Goal: Task Accomplishment & Management: Manage account settings

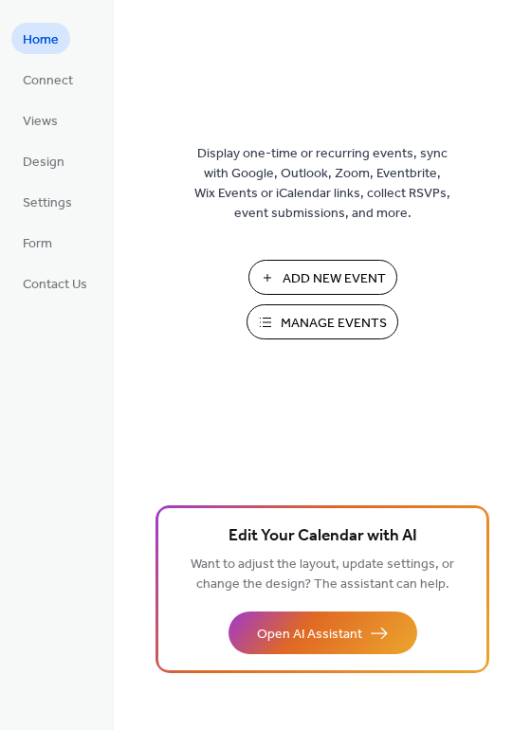
click at [323, 318] on span "Manage Events" at bounding box center [334, 324] width 106 height 20
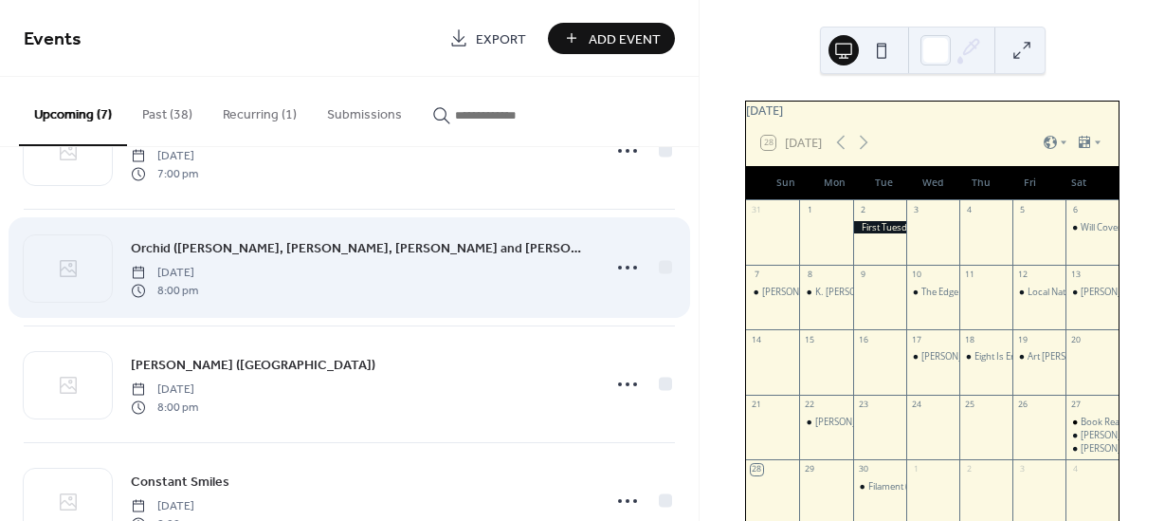
scroll to position [438, 0]
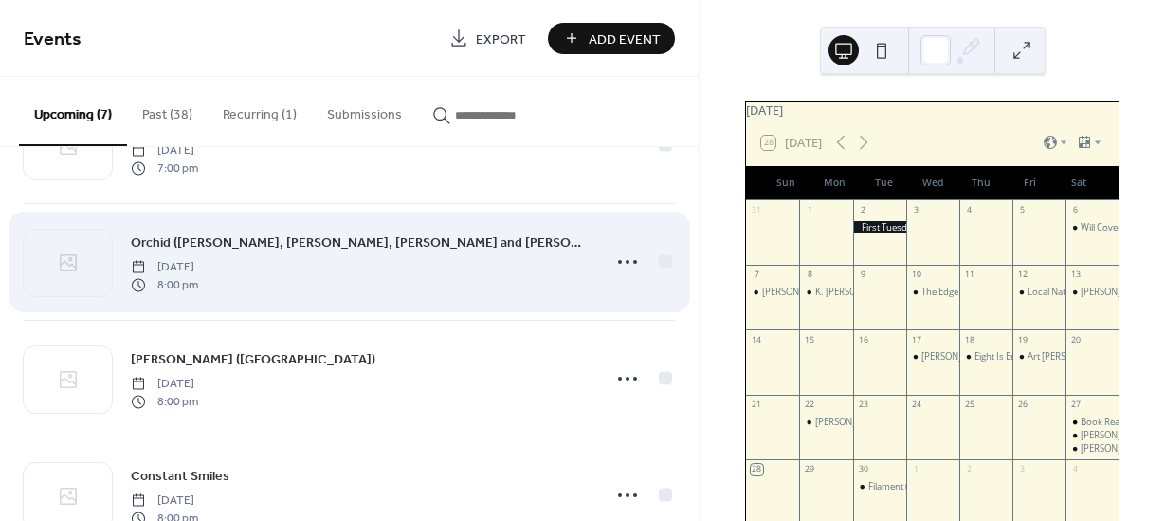
click at [523, 267] on div "Orchid (Vinny Golia, Dan Clucas, Kevin Cheli and Seth Andrew Davis) Saturday, O…" at bounding box center [360, 261] width 459 height 61
click at [495, 238] on span "Orchid (Vinny Golia, Dan Clucas, Kevin Cheli and Seth Andrew Davis)" at bounding box center [360, 243] width 459 height 20
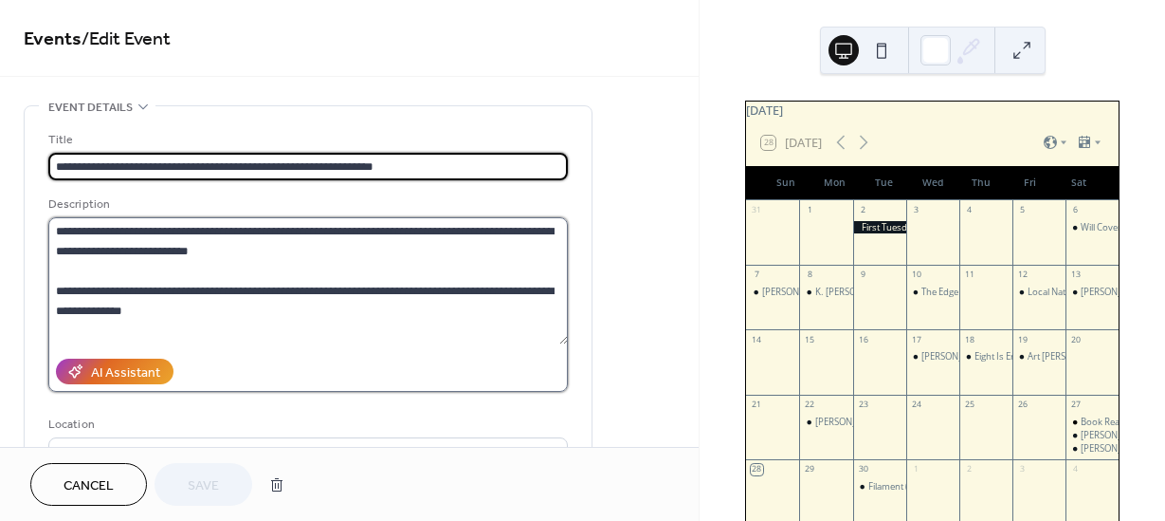
click at [96, 240] on textarea at bounding box center [308, 280] width 520 height 127
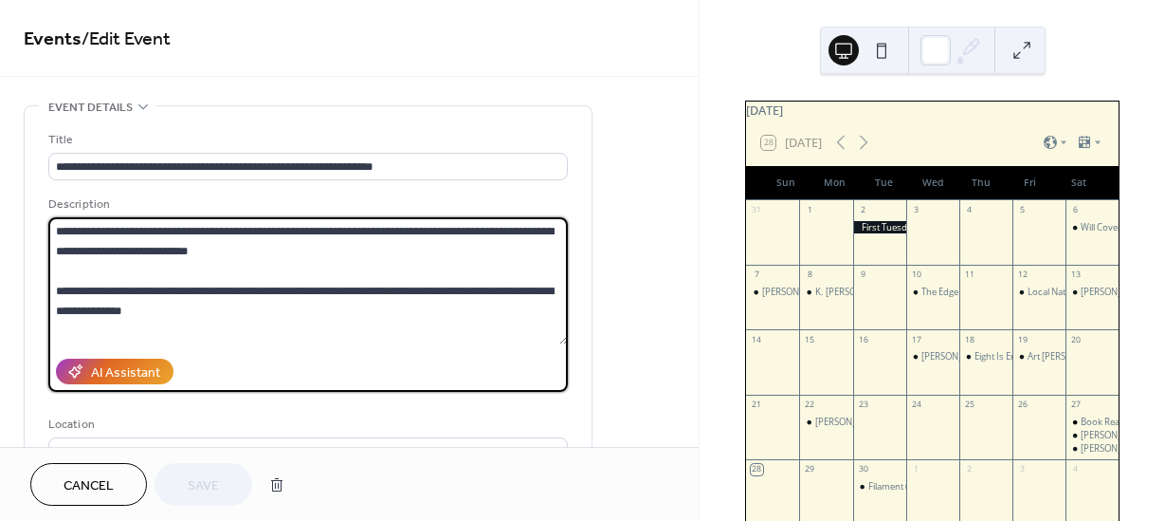
click at [96, 240] on textarea at bounding box center [308, 280] width 520 height 127
drag, startPoint x: 204, startPoint y: 114, endPoint x: 55, endPoint y: 228, distance: 187.4
click at [55, 228] on textarea at bounding box center [308, 280] width 520 height 127
